Goal: Transaction & Acquisition: Book appointment/travel/reservation

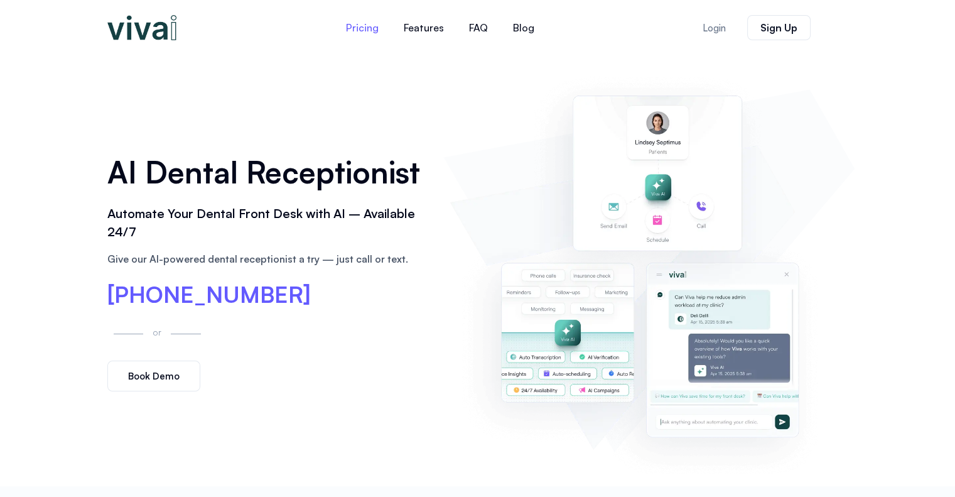
click at [360, 31] on link "Pricing" at bounding box center [362, 28] width 58 height 30
click at [368, 35] on link "Pricing" at bounding box center [362, 28] width 58 height 30
click at [146, 28] on img at bounding box center [141, 27] width 69 height 25
click at [151, 37] on img at bounding box center [141, 27] width 69 height 25
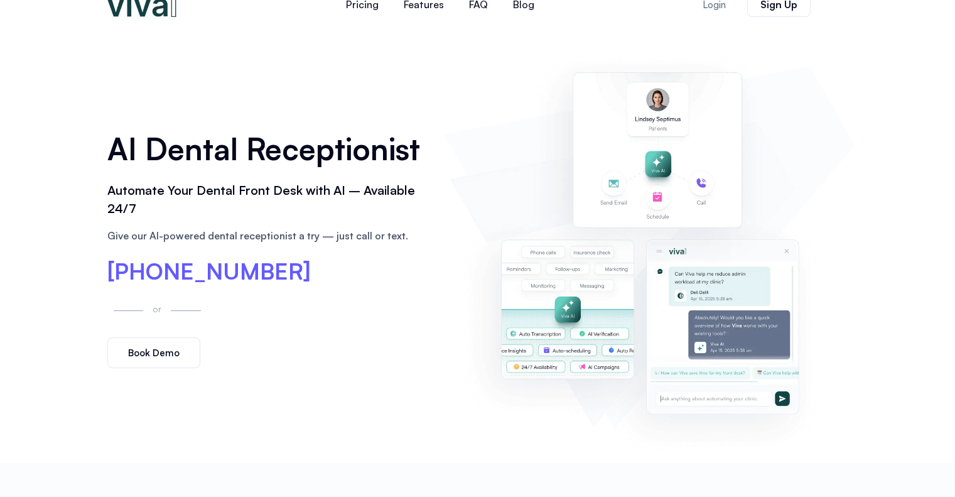
scroll to position [63, 0]
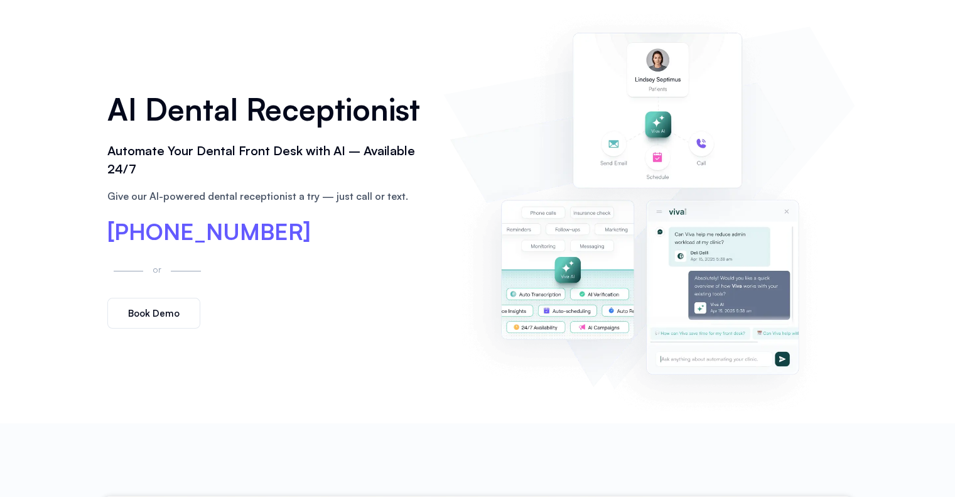
click at [155, 319] on link "Book Demo" at bounding box center [153, 313] width 93 height 31
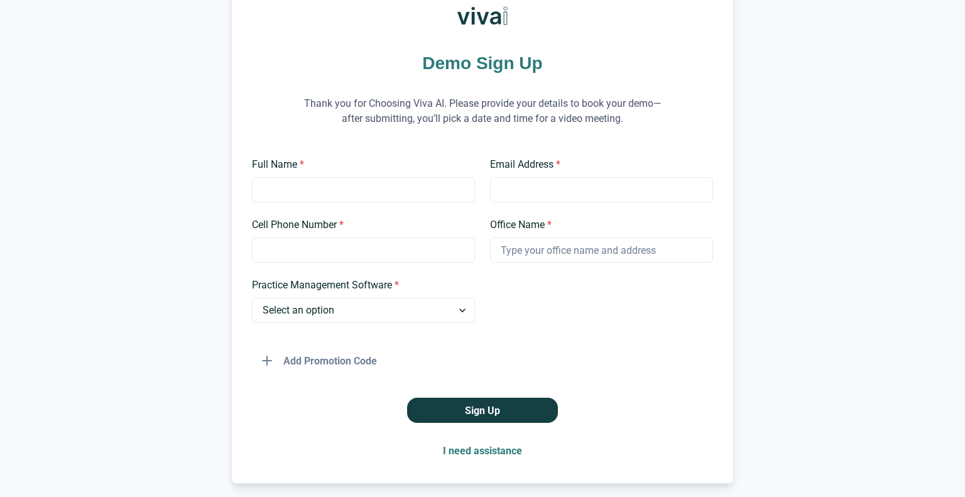
scroll to position [142, 0]
